Goal: Task Accomplishment & Management: Manage account settings

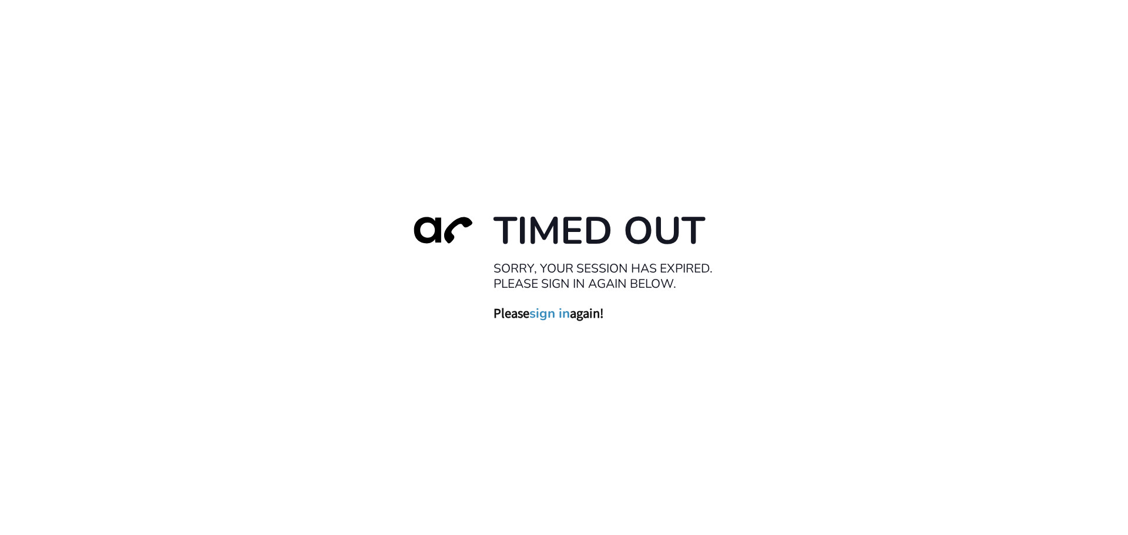
click at [547, 316] on link "sign in" at bounding box center [550, 313] width 41 height 16
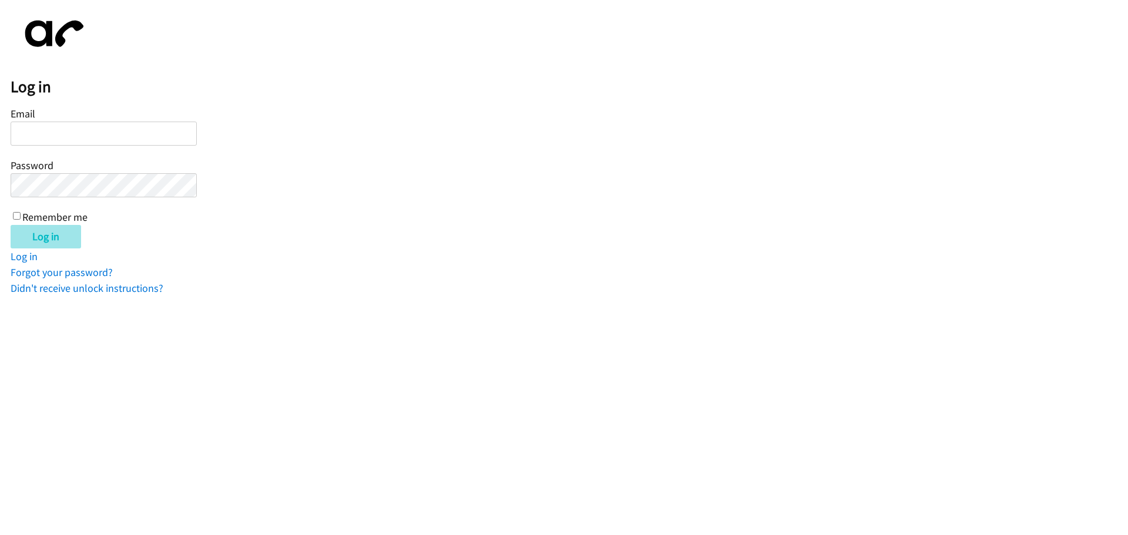
type input "jotero@lendingpoint.com"
click at [42, 240] on input "Log in" at bounding box center [46, 237] width 71 height 24
